Goal: Task Accomplishment & Management: Manage account settings

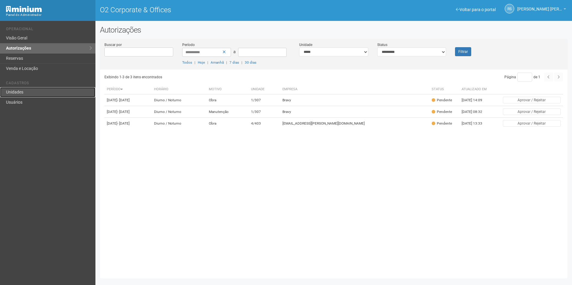
click at [25, 93] on link "Unidades" at bounding box center [47, 92] width 95 height 10
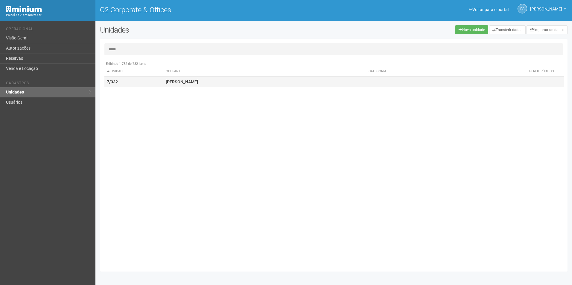
click at [144, 82] on td "7/332" at bounding box center [133, 82] width 59 height 11
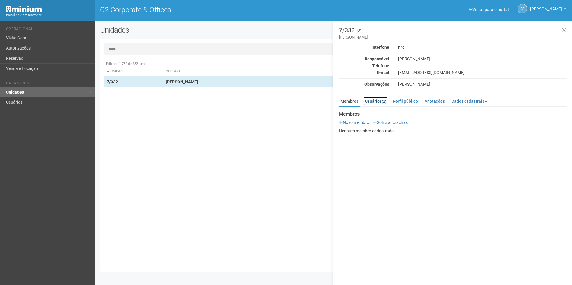
click at [376, 99] on link "Usuários (2)" at bounding box center [375, 101] width 24 height 9
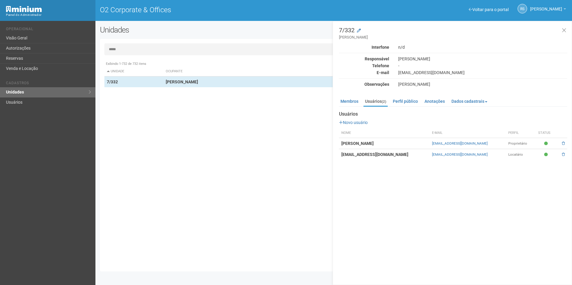
click at [132, 53] on input "*****" at bounding box center [333, 49] width 458 height 12
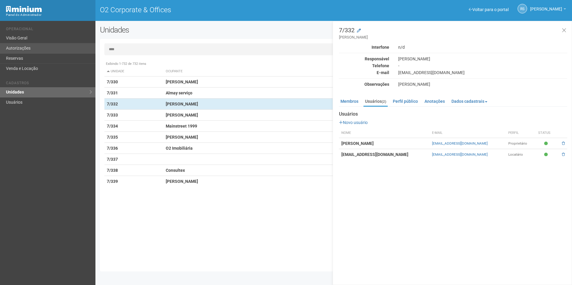
type input "****"
click at [32, 48] on link "Autorizações" at bounding box center [47, 48] width 95 height 10
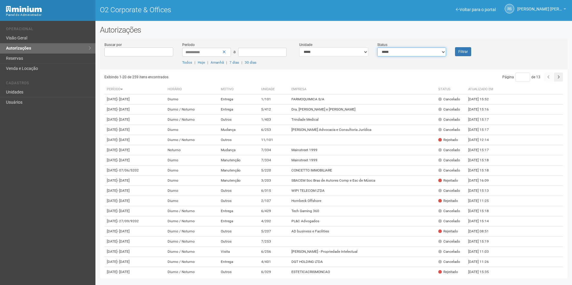
click at [418, 53] on select "**********" at bounding box center [411, 52] width 69 height 9
select select "*"
click at [377, 48] on select "**********" at bounding box center [411, 52] width 69 height 9
click at [463, 52] on button "Filtrar" at bounding box center [463, 51] width 16 height 9
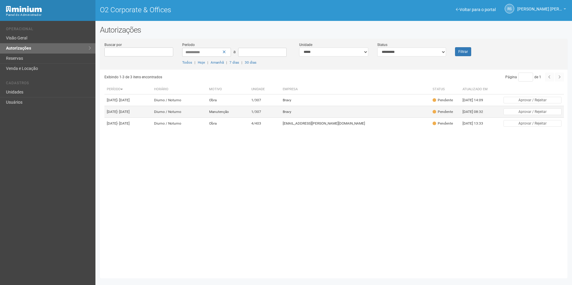
click at [326, 118] on td "Bravy" at bounding box center [355, 112] width 150 height 12
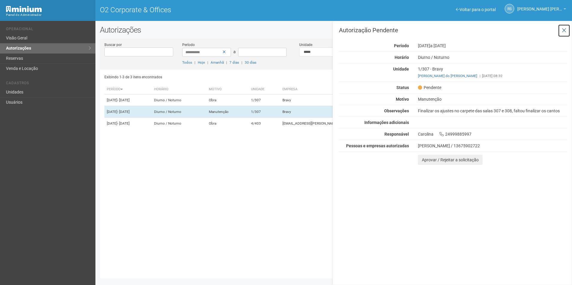
click at [564, 30] on icon at bounding box center [563, 31] width 4 height 6
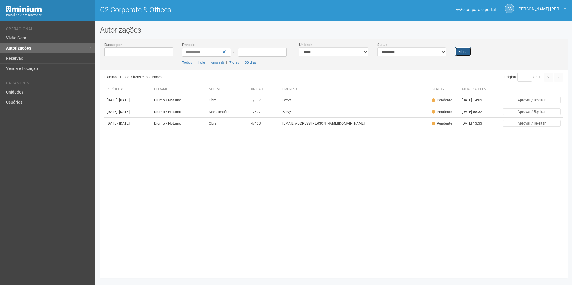
click at [463, 51] on button "Filtrar" at bounding box center [463, 51] width 16 height 9
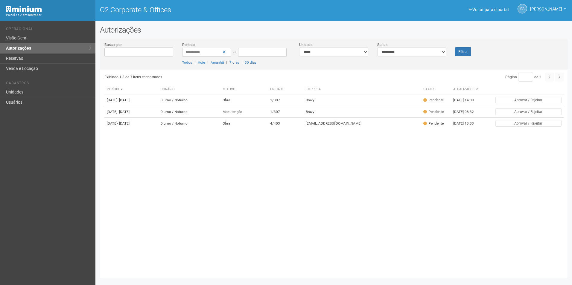
click at [551, 209] on div "Exibindo 1-3 de 3 itens encontrados Página * de 1 Período Horário Motivo Unidad…" at bounding box center [335, 172] width 463 height 204
click at [459, 52] on button "Filtrar" at bounding box center [463, 51] width 16 height 9
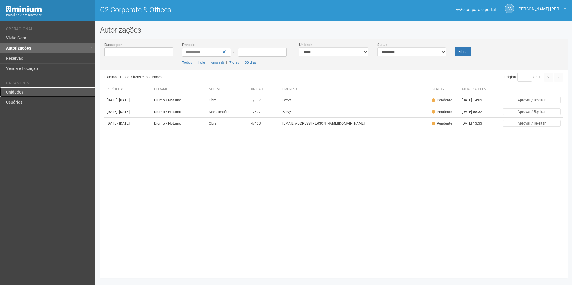
click at [25, 94] on link "Unidades" at bounding box center [47, 92] width 95 height 10
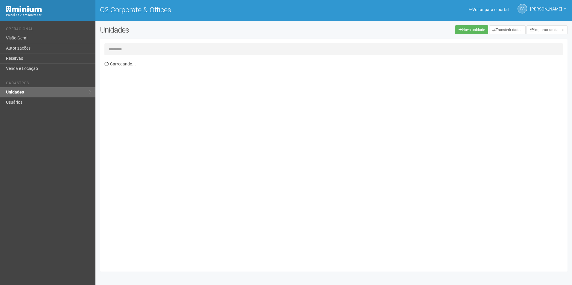
type input "*"
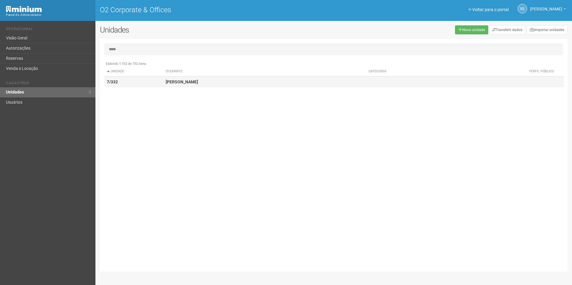
type input "*****"
click at [198, 80] on strong "[PERSON_NAME]" at bounding box center [182, 82] width 32 height 5
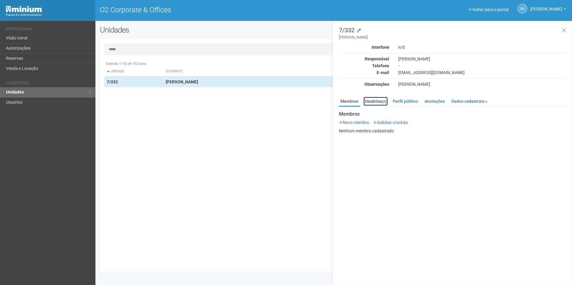
click at [382, 101] on link "Usuários (2)" at bounding box center [375, 101] width 24 height 9
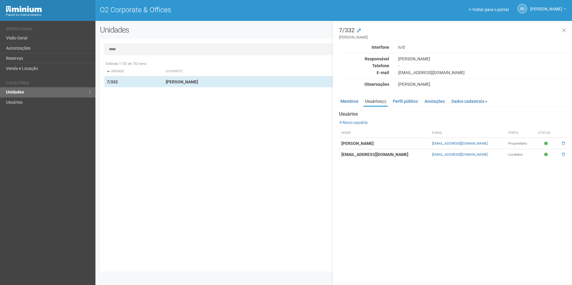
click at [373, 144] on strong "[PERSON_NAME]" at bounding box center [357, 143] width 32 height 5
click at [404, 99] on link "Perfil público" at bounding box center [405, 101] width 28 height 9
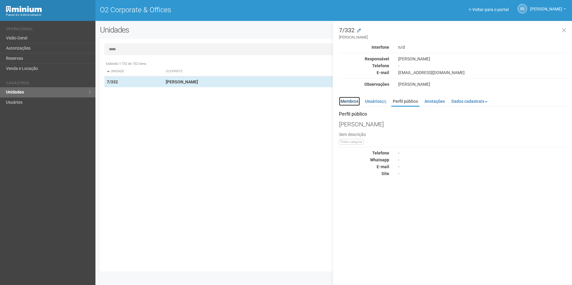
click at [345, 103] on link "Membros" at bounding box center [349, 101] width 21 height 9
click at [439, 102] on link "Anotações" at bounding box center [434, 101] width 23 height 9
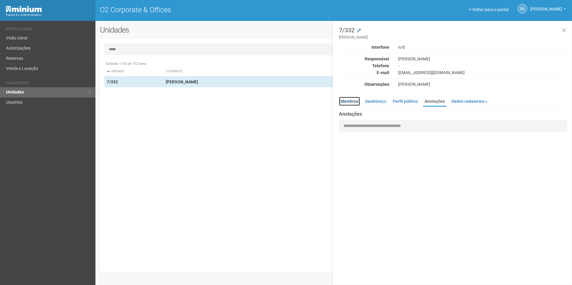
click at [345, 102] on link "Membros" at bounding box center [349, 101] width 21 height 9
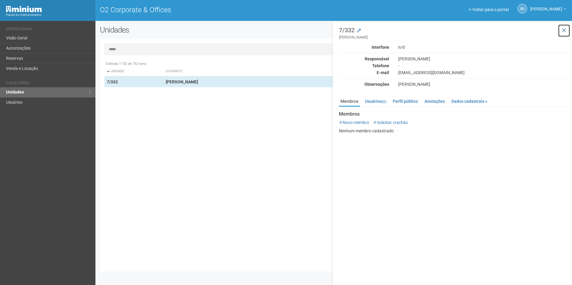
click at [562, 29] on icon at bounding box center [563, 31] width 4 height 6
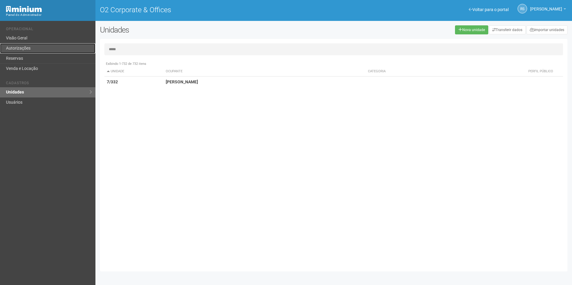
click at [34, 50] on link "Autorizações" at bounding box center [47, 48] width 95 height 10
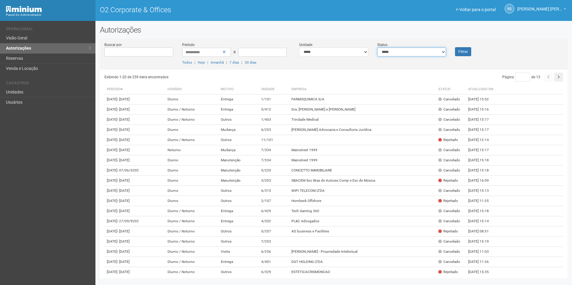
drag, startPoint x: 413, startPoint y: 53, endPoint x: 406, endPoint y: 56, distance: 7.1
click at [413, 53] on select "**********" at bounding box center [411, 52] width 69 height 9
select select "*"
click at [377, 48] on select "**********" at bounding box center [411, 52] width 69 height 9
click at [465, 50] on button "Filtrar" at bounding box center [463, 51] width 16 height 9
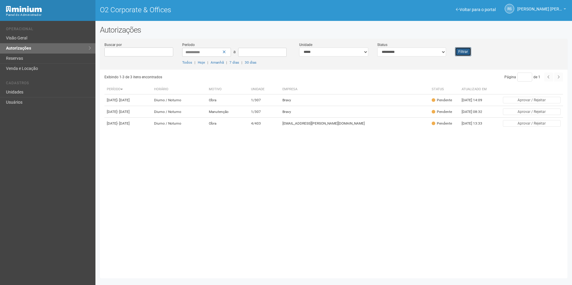
click at [459, 56] on button "Filtrar" at bounding box center [463, 51] width 16 height 9
click at [466, 53] on button "Filtrar" at bounding box center [463, 51] width 16 height 9
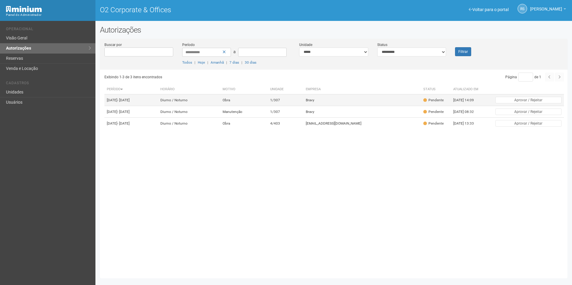
click at [346, 100] on td "Bravy" at bounding box center [361, 100] width 117 height 12
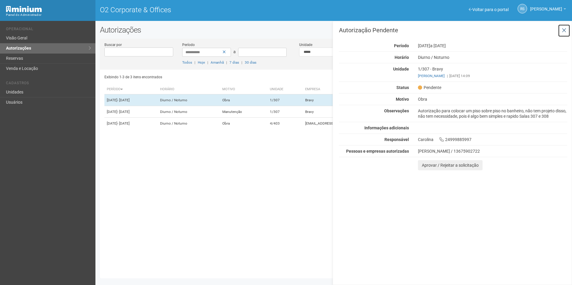
click at [563, 29] on icon at bounding box center [563, 31] width 4 height 6
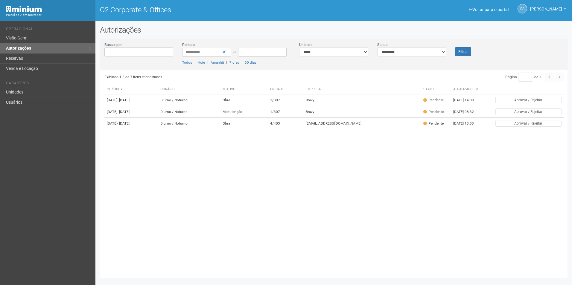
click at [521, 222] on div "Exibindo 1-3 de 3 itens encontrados Página * de 1 Período [GEOGRAPHIC_DATA] Mot…" at bounding box center [335, 172] width 463 height 204
click at [458, 55] on button "Filtrar" at bounding box center [463, 51] width 16 height 9
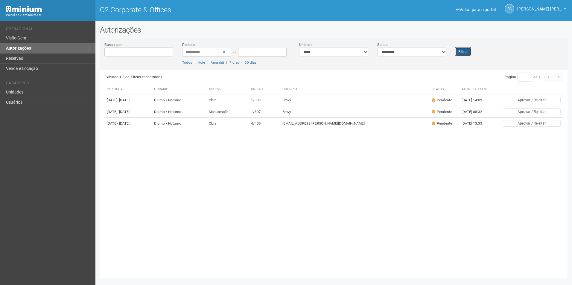
click at [468, 51] on button "Filtrar" at bounding box center [463, 51] width 16 height 9
click at [467, 51] on button "Filtrar" at bounding box center [463, 51] width 16 height 9
click at [366, 97] on td "Bravy" at bounding box center [355, 100] width 150 height 12
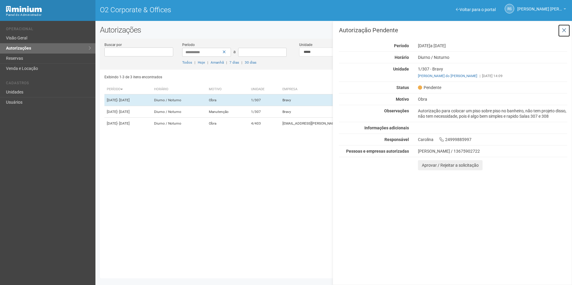
click at [565, 30] on icon at bounding box center [563, 31] width 4 height 6
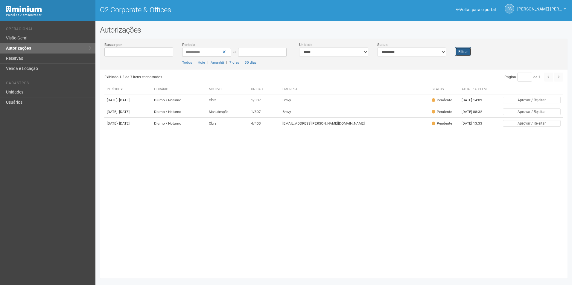
click at [458, 53] on button "Filtrar" at bounding box center [463, 51] width 16 height 9
click at [453, 53] on div "Filtrar" at bounding box center [469, 49] width 39 height 14
click at [462, 50] on button "Filtrar" at bounding box center [463, 51] width 16 height 9
click at [350, 118] on td "Bravy" at bounding box center [355, 112] width 150 height 12
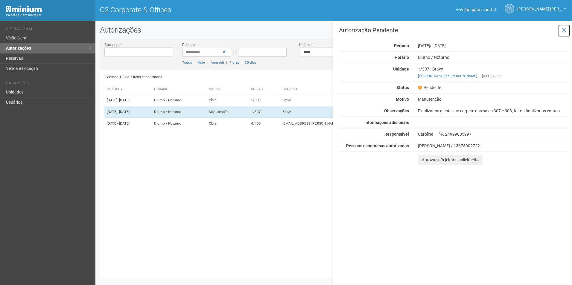
click at [562, 31] on icon at bounding box center [563, 31] width 4 height 6
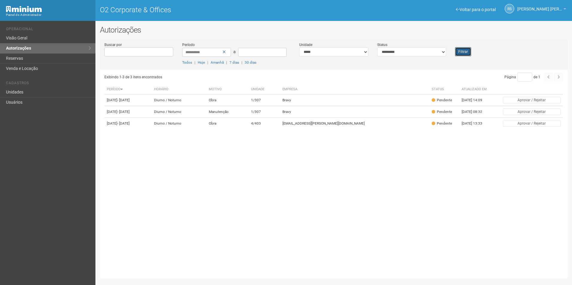
click at [460, 51] on button "Filtrar" at bounding box center [463, 51] width 16 height 9
click at [456, 53] on button "Filtrar" at bounding box center [463, 51] width 16 height 9
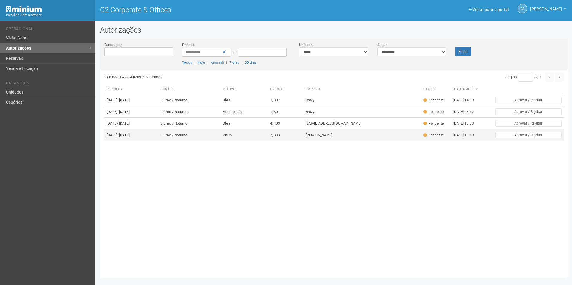
click at [354, 141] on td "[PERSON_NAME]" at bounding box center [361, 135] width 117 height 12
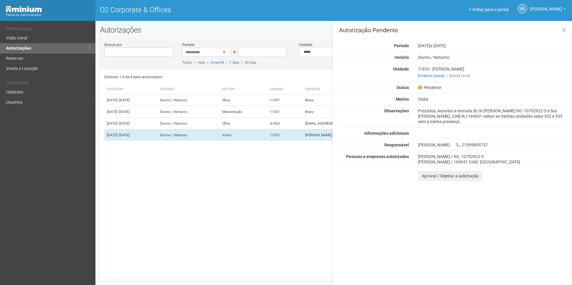
click at [532, 201] on div "Autorização Pendente Período [DATE] a [DATE] [GEOGRAPHIC_DATA] [GEOGRAPHIC_DATA…" at bounding box center [451, 153] width 239 height 264
click at [424, 174] on button "Aprovar / Rejeitar a solicitação" at bounding box center [450, 176] width 65 height 10
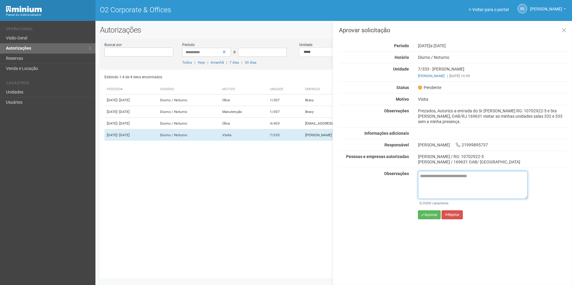
click at [441, 182] on textarea at bounding box center [473, 185] width 110 height 28
paste textarea "**********"
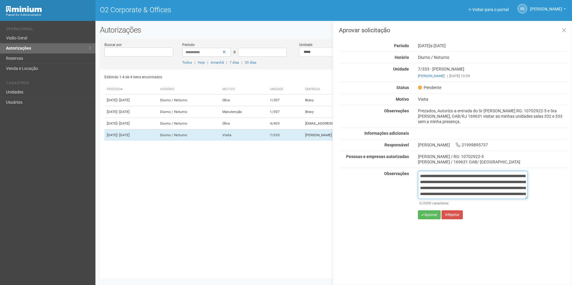
scroll to position [39, 0]
type textarea "**********"
click at [431, 214] on button "Aprovar" at bounding box center [429, 214] width 23 height 9
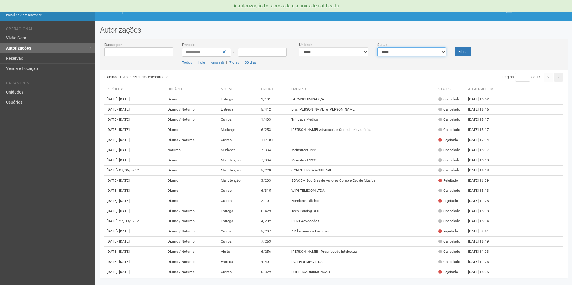
click at [399, 53] on select "**********" at bounding box center [411, 52] width 69 height 9
select select "*"
click at [377, 48] on select "**********" at bounding box center [411, 52] width 69 height 9
click at [459, 51] on button "Filtrar" at bounding box center [463, 51] width 16 height 9
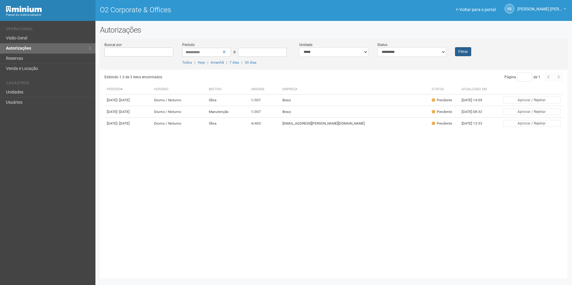
drag, startPoint x: 453, startPoint y: 48, endPoint x: 458, endPoint y: 50, distance: 4.8
click at [454, 49] on div "Filtrar" at bounding box center [469, 49] width 39 height 14
click at [458, 51] on button "Filtrar" at bounding box center [463, 51] width 16 height 9
click at [465, 49] on button "Filtrar" at bounding box center [463, 51] width 16 height 9
click at [462, 50] on button "Filtrar" at bounding box center [463, 51] width 16 height 9
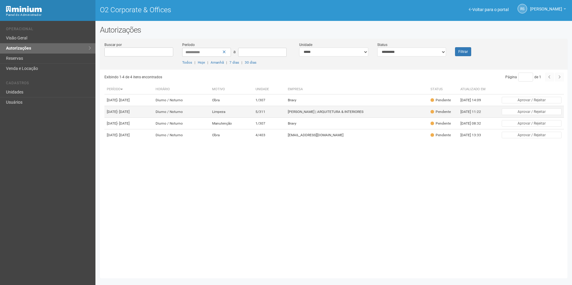
click at [285, 114] on td "5/311" at bounding box center [269, 112] width 32 height 12
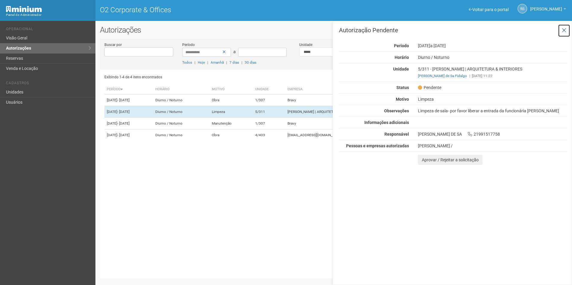
click at [564, 28] on icon at bounding box center [563, 31] width 4 height 6
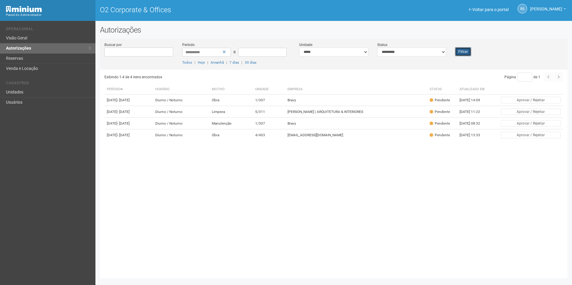
click at [466, 48] on button "Filtrar" at bounding box center [463, 51] width 16 height 9
click at [337, 213] on div "Exibindo 1-4 de 4 itens encontrados Página * de 1 Período [GEOGRAPHIC_DATA] Mot…" at bounding box center [335, 172] width 463 height 204
click at [316, 199] on div "Exibindo 1-4 de 4 itens encontrados Página * de 1 Período [GEOGRAPHIC_DATA] Mot…" at bounding box center [335, 172] width 463 height 204
click at [454, 50] on div "Filtrar" at bounding box center [469, 49] width 39 height 14
click at [456, 51] on button "Filtrar" at bounding box center [463, 51] width 16 height 9
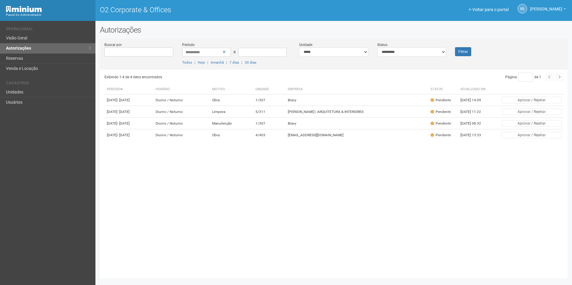
click at [308, 187] on div "Exibindo 1-4 de 4 itens encontrados Página * de 1 Período [GEOGRAPHIC_DATA] Mot…" at bounding box center [335, 172] width 463 height 204
click at [464, 54] on button "Filtrar" at bounding box center [463, 51] width 16 height 9
click at [324, 118] on td "[PERSON_NAME] | ARQUITETURA & INTERIORES" at bounding box center [356, 112] width 142 height 12
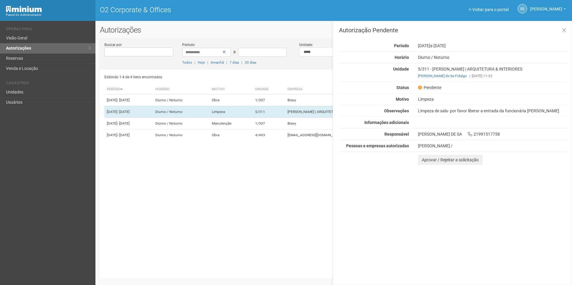
click at [549, 221] on div "Autorização Pendente Período [DATE] a [DATE] [GEOGRAPHIC_DATA] [GEOGRAPHIC_DATA…" at bounding box center [451, 153] width 239 height 264
click at [426, 161] on button "Aprovar / Rejeitar a solicitação" at bounding box center [450, 160] width 65 height 10
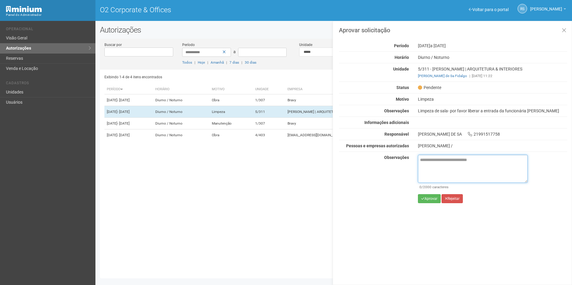
click at [441, 167] on textarea at bounding box center [473, 169] width 110 height 28
paste textarea "**********"
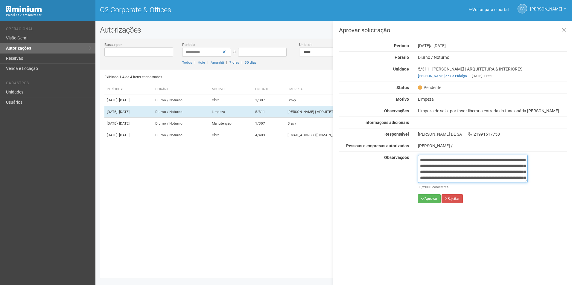
scroll to position [39, 0]
type textarea "**********"
click at [427, 204] on div "**********" at bounding box center [473, 181] width 110 height 53
click at [428, 201] on button "Aprovar" at bounding box center [429, 198] width 23 height 9
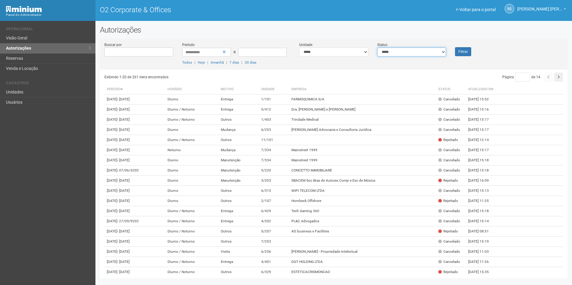
click at [436, 56] on select "**********" at bounding box center [411, 52] width 69 height 9
select select "*"
click at [377, 48] on select "**********" at bounding box center [411, 52] width 69 height 9
click at [464, 52] on button "Filtrar" at bounding box center [463, 51] width 16 height 9
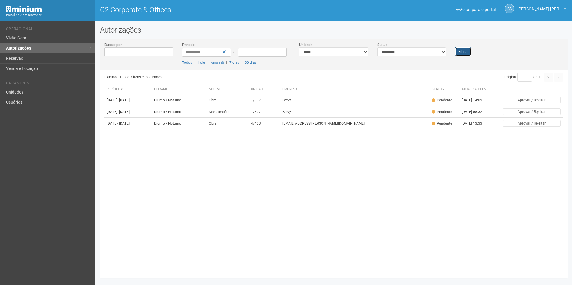
click at [461, 54] on button "Filtrar" at bounding box center [463, 51] width 16 height 9
click at [465, 53] on button "Filtrar" at bounding box center [463, 51] width 16 height 9
click at [463, 52] on button "Filtrar" at bounding box center [463, 51] width 16 height 9
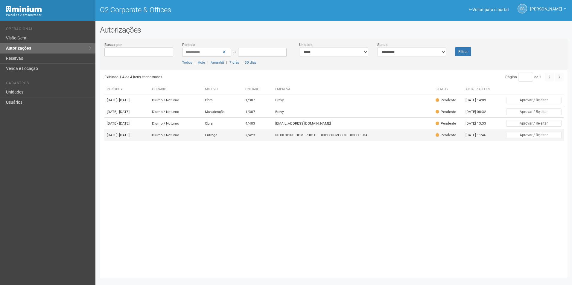
click at [311, 141] on td "NEXX SPINE COMERCIO DE DISPOSITIVOS MEDICOS LTDA" at bounding box center [353, 135] width 160 height 12
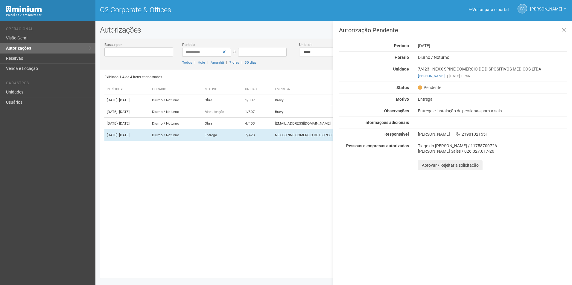
click at [536, 222] on div "Autorização Pendente Período [DATE] [GEOGRAPHIC_DATA] [GEOGRAPHIC_DATA] / [GEOG…" at bounding box center [451, 153] width 239 height 264
click at [431, 167] on button "Aprovar / Rejeitar a solicitação" at bounding box center [450, 165] width 65 height 10
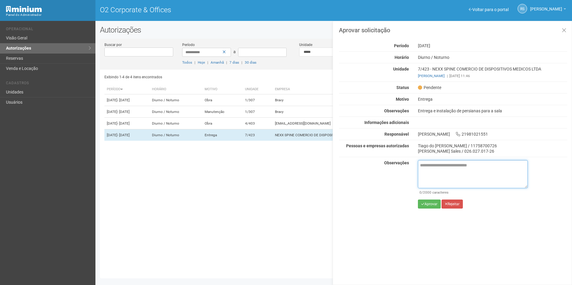
click at [454, 172] on textarea at bounding box center [473, 174] width 110 height 28
paste textarea "**********"
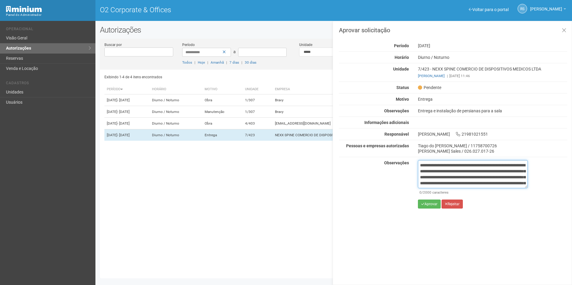
scroll to position [39, 0]
type textarea "**********"
click at [430, 203] on button "Aprovar" at bounding box center [429, 204] width 23 height 9
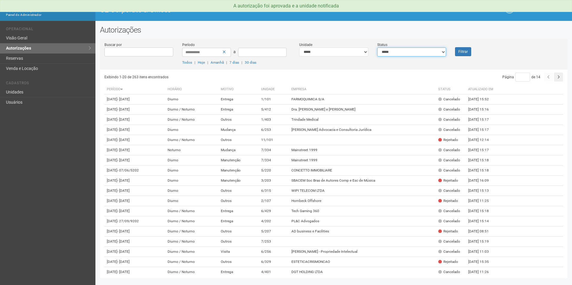
drag, startPoint x: 438, startPoint y: 52, endPoint x: 433, endPoint y: 54, distance: 4.9
click at [438, 52] on select "**********" at bounding box center [411, 52] width 69 height 9
select select "*"
click at [377, 48] on select "**********" at bounding box center [411, 52] width 69 height 9
click at [461, 48] on button "Filtrar" at bounding box center [463, 51] width 16 height 9
